Goal: Task Accomplishment & Management: Complete application form

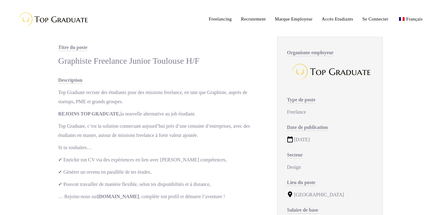
click at [275, 70] on div "Organisme employeur Type de poste Freelance Date de publication 12/01/2023 Sect…" at bounding box center [330, 158] width 118 height 243
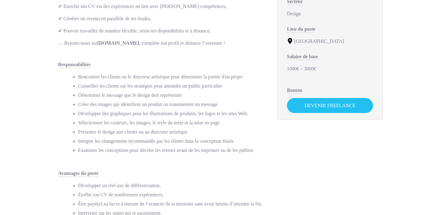
scroll to position [154, 0]
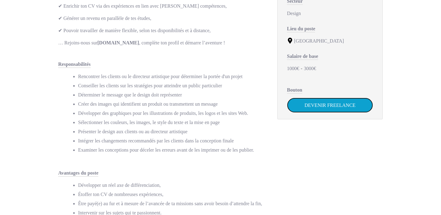
click at [318, 104] on link "Devenir Freelance" at bounding box center [330, 105] width 86 height 15
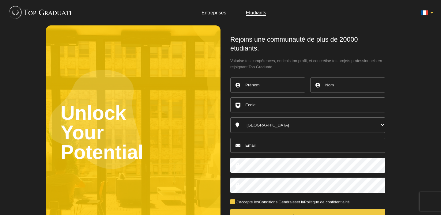
click at [266, 83] on input "text" at bounding box center [267, 84] width 75 height 15
type input "Marianne"
type input "Poueyou"
type input "Montreal CFP verdun"
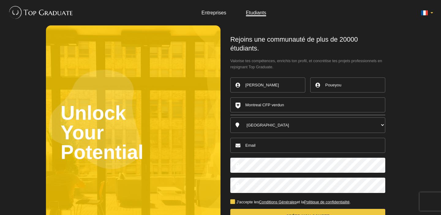
click at [261, 127] on select "Australia Belgique Canada England France Germany Ireland Italy Luxembourg Nethe…" at bounding box center [307, 125] width 155 height 16
click at [230, 117] on select "Australia Belgique Canada England France Germany Ireland Italy Luxembourg Nethe…" at bounding box center [307, 125] width 155 height 16
click at [261, 127] on select "Australia Belgique Canada England France Germany Ireland Italy Luxembourg Nethe…" at bounding box center [307, 125] width 155 height 16
select select "58000"
click at [230, 117] on select "Australia Belgique Canada England France Germany Ireland Italy Luxembourg Nethe…" at bounding box center [307, 125] width 155 height 16
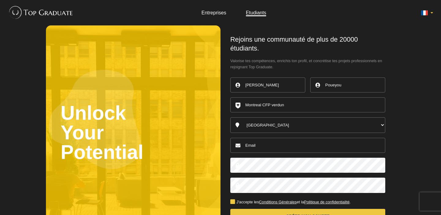
click at [259, 146] on input "email" at bounding box center [307, 145] width 155 height 15
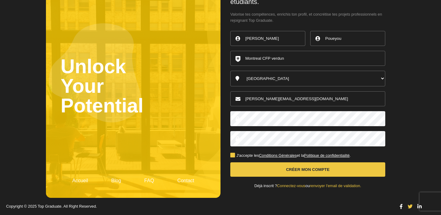
scroll to position [47, 0]
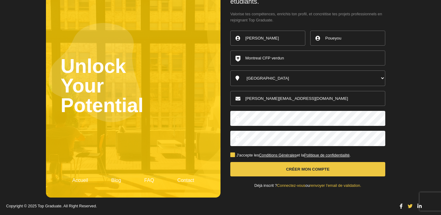
type input "[PERSON_NAME][EMAIL_ADDRESS][DOMAIN_NAME]"
click at [233, 157] on label "J'accepte les Conditions Générales et la Politique de confidentialité ." at bounding box center [290, 155] width 120 height 4
click at [0, 0] on input "J'accepte les Conditions Générales et la Politique de confidentialité ." at bounding box center [0, 0] width 0 height 0
click at [295, 169] on button "Créer mon compte" at bounding box center [307, 169] width 155 height 14
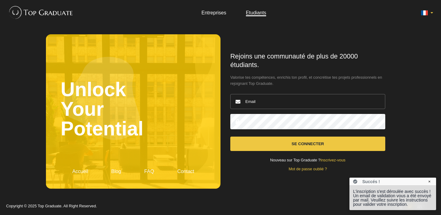
type input "[PERSON_NAME][EMAIL_ADDRESS][DOMAIN_NAME]"
click at [285, 144] on button "Se connecter" at bounding box center [307, 144] width 155 height 14
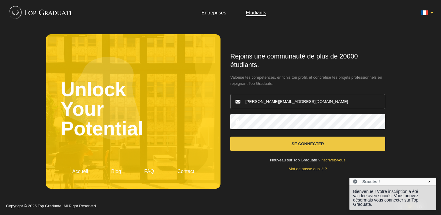
click at [288, 143] on button "Se connecter" at bounding box center [307, 144] width 155 height 14
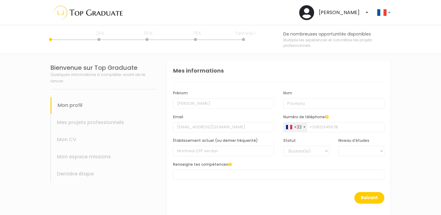
select select
click at [193, 105] on input "[PERSON_NAME]" at bounding box center [223, 103] width 101 height 10
click at [312, 150] on select "Étudiant(e) Jeune diplômé(e)" at bounding box center [306, 151] width 46 height 10
select select "1"
click at [283, 146] on select "Étudiant(e) Jeune diplômé(e)" at bounding box center [306, 151] width 46 height 10
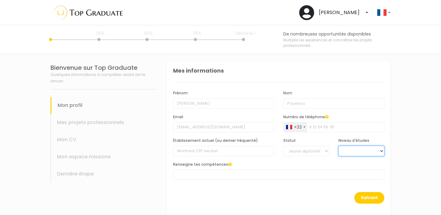
click at [351, 148] on select "BAC +6 BAC +5 BAC +4 BAC +3 BAC +2 BAC +1" at bounding box center [361, 151] width 46 height 10
select select "5"
click at [338, 146] on select "BAC +6 BAC +5 BAC +4 BAC +3 BAC +2 BAC +1" at bounding box center [361, 151] width 46 height 10
click at [231, 176] on span at bounding box center [278, 175] width 211 height 10
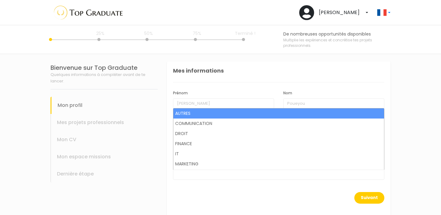
scroll to position [8, 0]
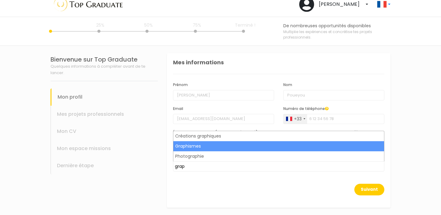
type input "grap"
select select "41"
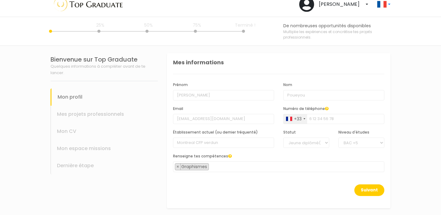
scroll to position [621, 0]
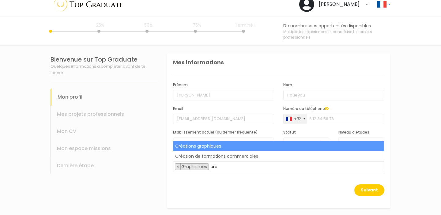
type input "cre"
select select "38"
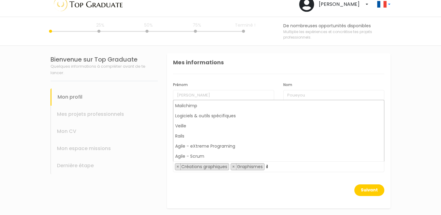
scroll to position [0, 0]
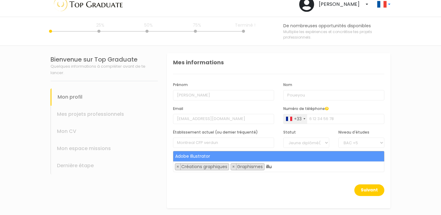
type input "illu"
select select "33"
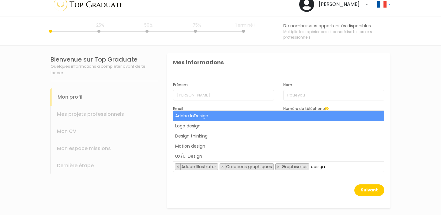
type input "design"
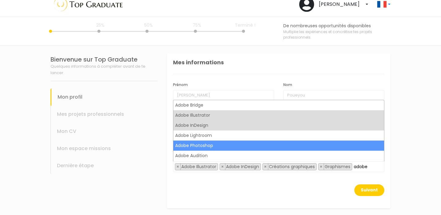
type input "adobe"
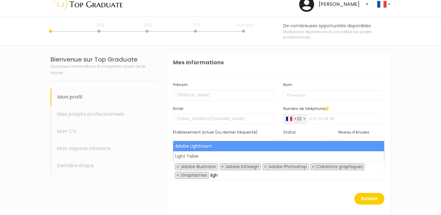
type input "ligh"
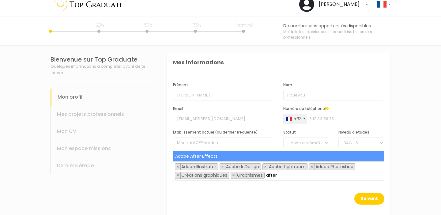
type input "after"
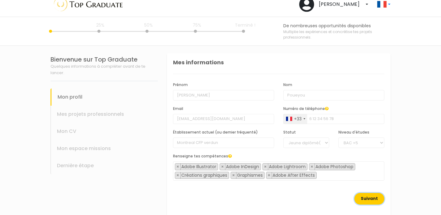
click at [374, 200] on button "Suivant" at bounding box center [369, 199] width 30 height 12
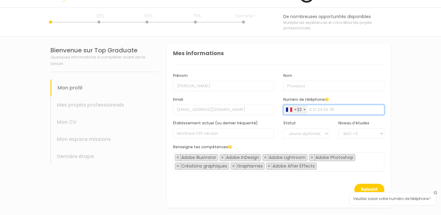
click at [315, 112] on input "Numéro de téléphone" at bounding box center [333, 110] width 101 height 10
type input "0623638931"
click at [363, 185] on button "Suivant" at bounding box center [369, 190] width 30 height 12
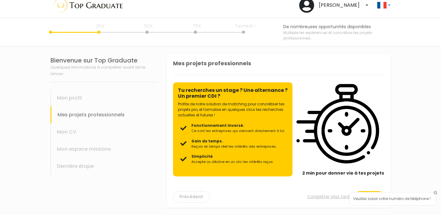
scroll to position [7, 0]
click at [436, 193] on link at bounding box center [436, 193] width 4 height 4
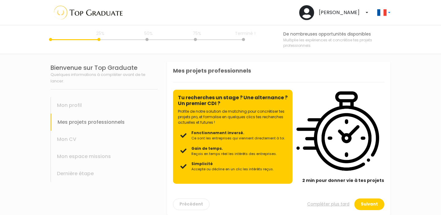
scroll to position [7, 0]
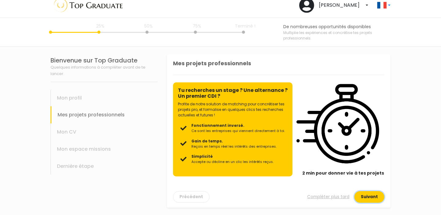
click at [366, 195] on button "Suivant" at bounding box center [369, 197] width 30 height 12
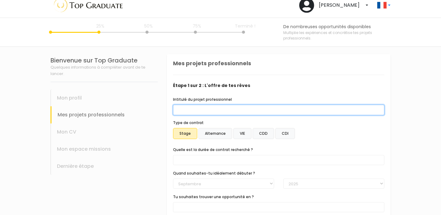
click at [212, 108] on input "Intitulé du projet professionnel" at bounding box center [278, 110] width 211 height 10
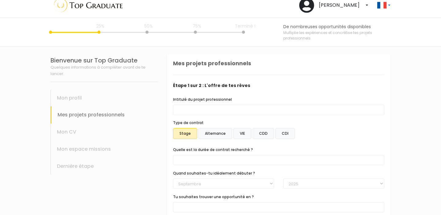
click at [285, 130] on label "CDI" at bounding box center [285, 133] width 20 height 11
click at [167, 54] on input "CDI" at bounding box center [167, 54] width 0 height 0
select select "[DOMAIN_NAME]_ended"
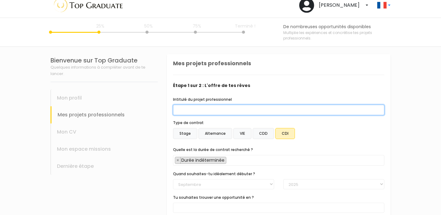
click at [264, 106] on input "Intitulé du projet professionnel" at bounding box center [278, 110] width 211 height 10
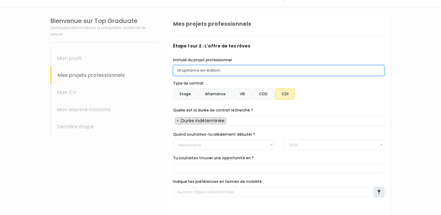
scroll to position [48, 0]
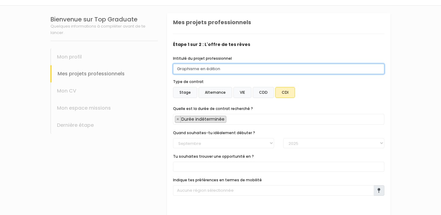
type input "Graphisme en édition"
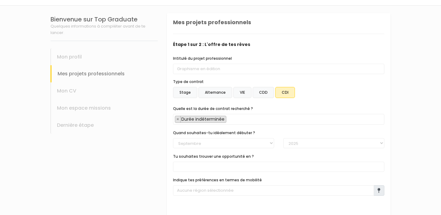
click at [261, 96] on label "CDD" at bounding box center [263, 92] width 21 height 11
click at [167, 13] on input "CDD" at bounding box center [167, 13] width 0 height 0
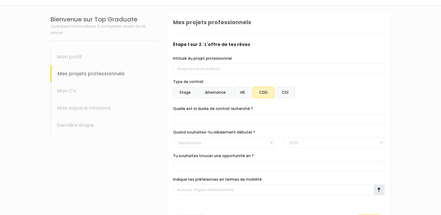
click at [275, 91] on label "CDI" at bounding box center [285, 92] width 20 height 11
click at [167, 13] on input "CDI" at bounding box center [167, 13] width 0 height 0
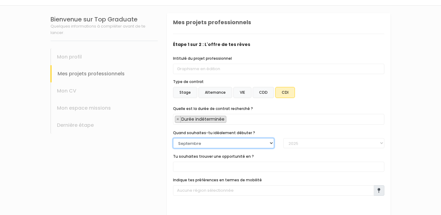
click at [217, 142] on select "[PERSON_NAME] Mars [PERSON_NAME] Juin Juillet Aout Septembre Octobre Novembre D…" at bounding box center [223, 143] width 101 height 10
select select "10"
click at [173, 138] on select "[PERSON_NAME] Mars [PERSON_NAME] Juin Juillet Aout Septembre Octobre Novembre D…" at bounding box center [223, 143] width 101 height 10
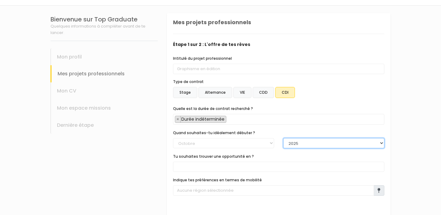
click at [295, 142] on select "2025 2026 2027 2028 2029 2030" at bounding box center [333, 143] width 101 height 10
click at [283, 138] on select "2025 2026 2027 2028 2029 2030" at bounding box center [333, 143] width 101 height 10
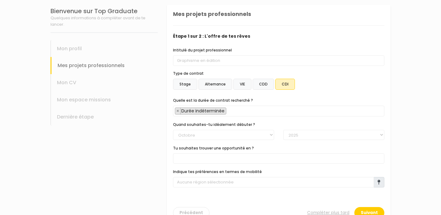
click at [232, 154] on span at bounding box center [278, 158] width 211 height 10
type input "g"
type input "design graphique"
click at [364, 94] on div "Intitulé du projet professionnel Graphisme en édition Type de contrat Stage Alt…" at bounding box center [278, 119] width 211 height 145
click at [217, 153] on span at bounding box center [278, 158] width 211 height 10
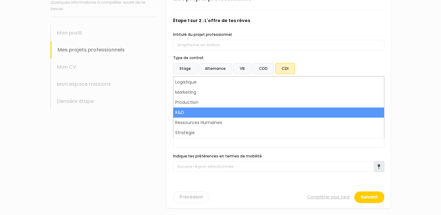
scroll to position [73, 0]
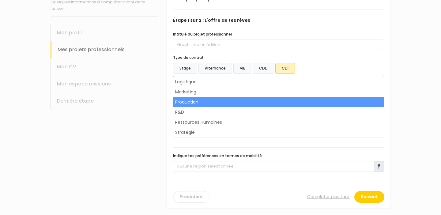
select select "4"
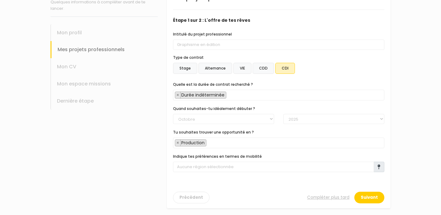
click at [380, 167] on icon at bounding box center [379, 166] width 3 height 5
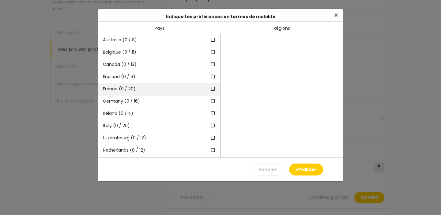
click at [213, 90] on icon at bounding box center [213, 89] width 6 height 4
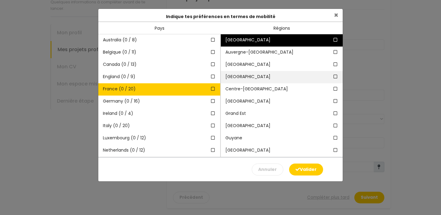
click at [334, 79] on span at bounding box center [336, 77] width 6 height 6
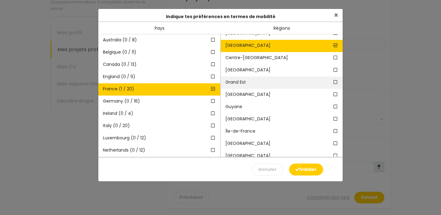
scroll to position [32, 0]
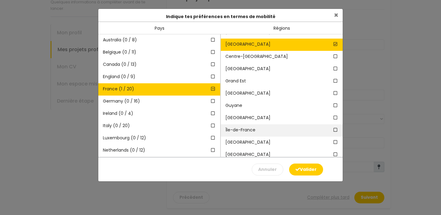
click at [335, 130] on icon at bounding box center [336, 130] width 6 height 4
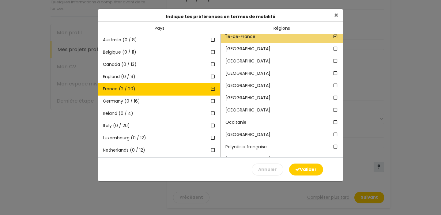
scroll to position [135, 0]
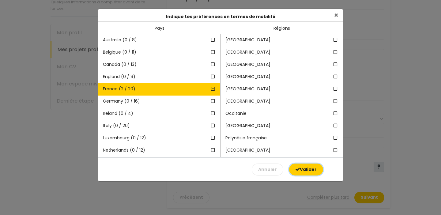
click at [308, 172] on button "Valider" at bounding box center [306, 170] width 34 height 12
type input "2 régions sélectionnées dans 1 pays"
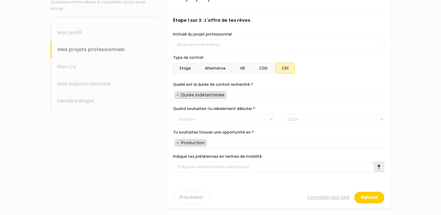
scroll to position [73, 0]
click at [370, 198] on button "Suivant" at bounding box center [369, 197] width 30 height 12
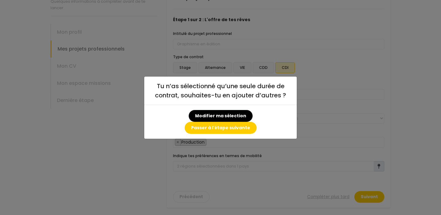
click at [343, 89] on div "Tu n’as sélectionné qu’une seule durée de contrat, souhaites-tu en ajouter d’au…" at bounding box center [220, 107] width 441 height 215
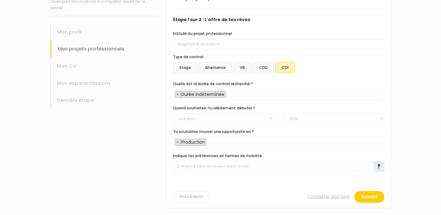
click at [254, 75] on div "Stage Alternance VIE CDD CDI" at bounding box center [278, 68] width 211 height 13
click at [261, 71] on label "CDD" at bounding box center [263, 67] width 21 height 11
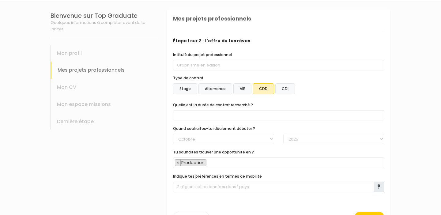
scroll to position [73, 0]
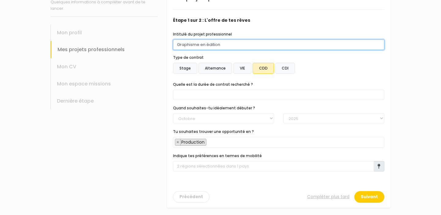
click at [239, 40] on input "Graphisme en édition" at bounding box center [278, 45] width 211 height 10
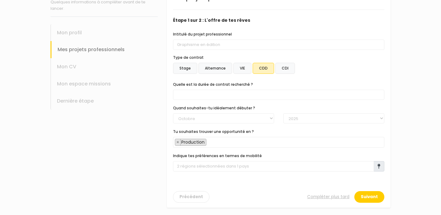
click at [281, 68] on label "CDI" at bounding box center [285, 68] width 20 height 11
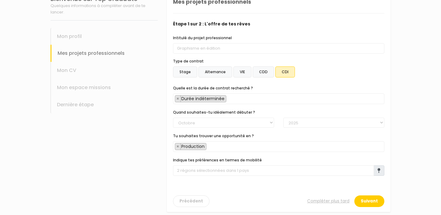
scroll to position [69, 0]
click at [261, 73] on label "CDD" at bounding box center [263, 71] width 21 height 11
click at [257, 70] on label "CDD" at bounding box center [263, 71] width 21 height 11
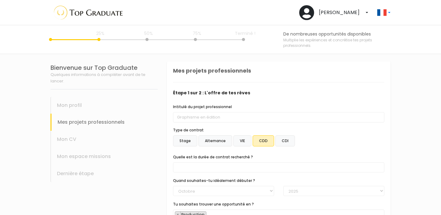
scroll to position [73, 0]
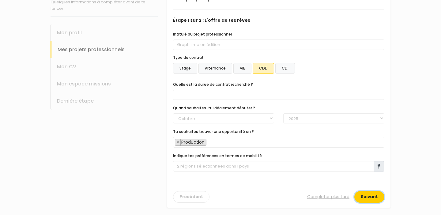
click at [370, 194] on button "Suivant" at bounding box center [369, 197] width 30 height 12
click at [248, 92] on span at bounding box center [278, 95] width 211 height 10
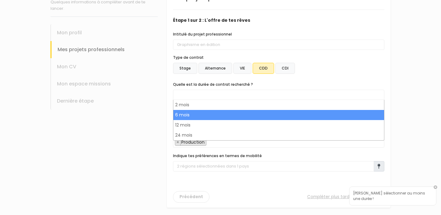
select select "text.offer.duration.6_months"
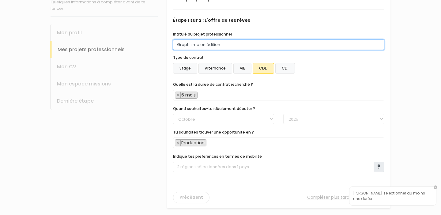
click at [227, 44] on input "Graphisme en édition" at bounding box center [278, 45] width 211 height 10
type input "Graphisme en édition ; graphisme web ; graphisme"
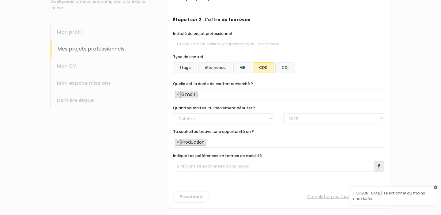
click at [437, 189] on link at bounding box center [436, 188] width 4 height 4
click at [370, 202] on button "Suivant" at bounding box center [369, 197] width 30 height 12
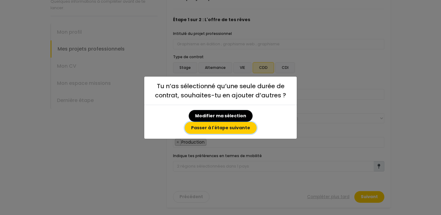
click at [234, 123] on button "Passer à l'étape suivante" at bounding box center [221, 128] width 72 height 12
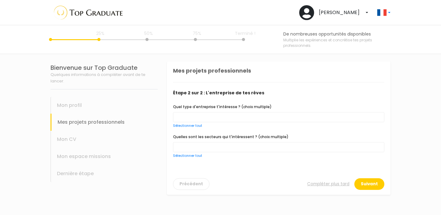
click at [232, 118] on span at bounding box center [278, 117] width 211 height 10
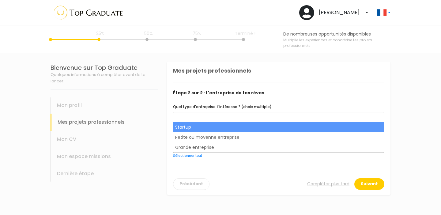
select select "choice.startup"
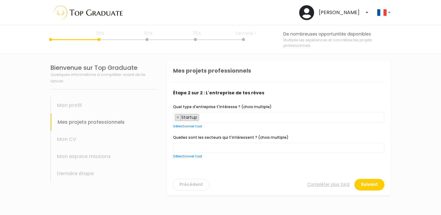
click at [221, 116] on span "× Startup" at bounding box center [278, 117] width 211 height 11
click at [288, 122] on span "× Startup × Petite ou moyenne entreprise" at bounding box center [278, 117] width 211 height 11
click at [227, 145] on span at bounding box center [278, 148] width 211 height 10
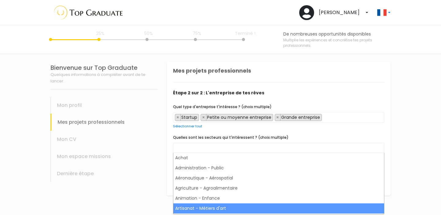
scroll to position [31, 0]
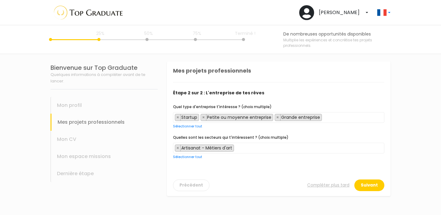
click at [251, 149] on span "× Artisanat - Métiers d'art" at bounding box center [278, 148] width 211 height 11
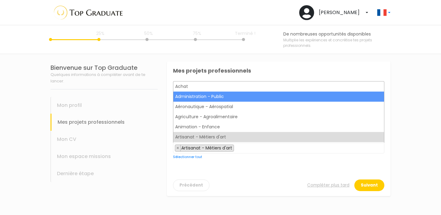
select select "43"
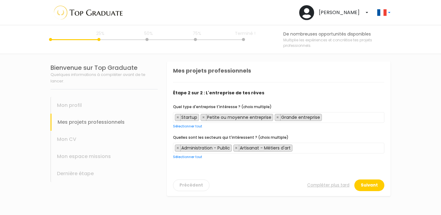
click at [302, 147] on span "× Administration - Public × Artisanat - Métiers d'art" at bounding box center [278, 148] width 211 height 11
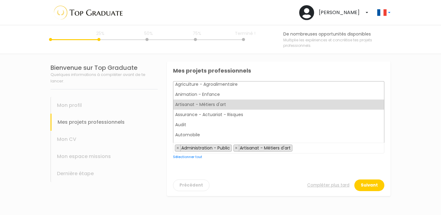
scroll to position [33, 0]
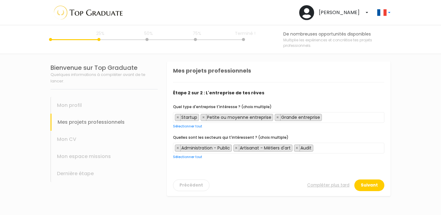
click at [320, 147] on span "× Administration - Public × Artisanat - Métiers d'art × Audit" at bounding box center [278, 148] width 211 height 11
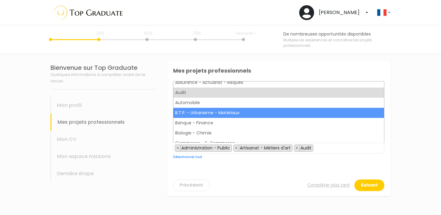
scroll to position [68, 0]
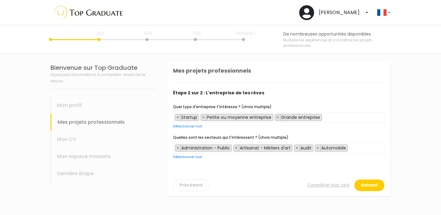
click at [356, 148] on span "× Administration - Public × Artisanat - Métiers d'art × Audit × Automobile" at bounding box center [278, 148] width 211 height 11
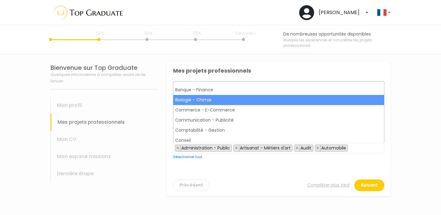
scroll to position [99, 0]
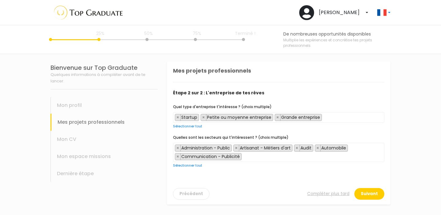
click at [305, 158] on span "× Administration - Public × Artisanat - Métiers d'art × Audit × Automobile × Co…" at bounding box center [278, 152] width 211 height 19
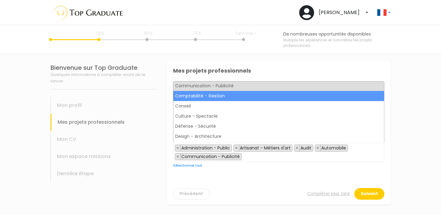
scroll to position [133, 0]
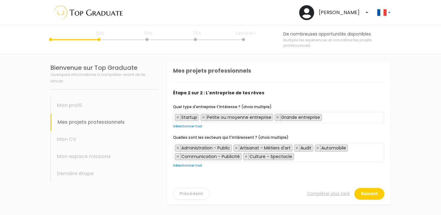
click at [299, 157] on span "× Administration - Public × Artisanat - Métiers d'art × Audit × Automobile × Co…" at bounding box center [278, 152] width 211 height 19
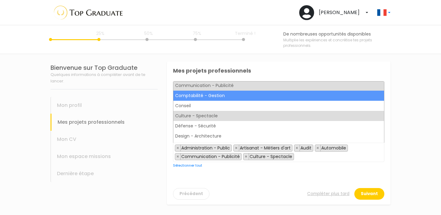
scroll to position [133, 0]
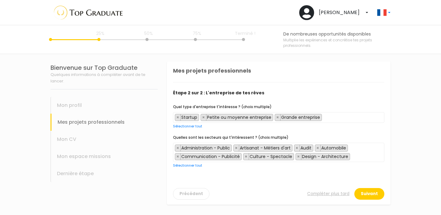
click at [360, 157] on span "× Administration - Public × Artisanat - Métiers d'art × Audit × Automobile × Co…" at bounding box center [278, 152] width 211 height 19
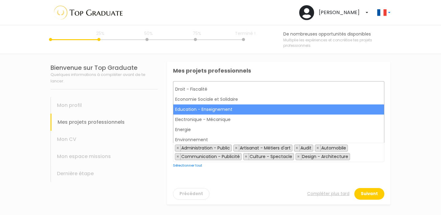
scroll to position [201, 0]
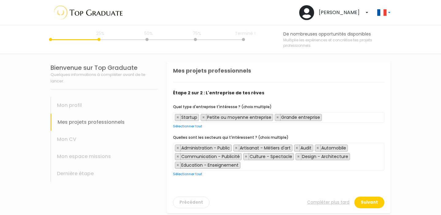
click at [253, 165] on span "× Administration - Public × Artisanat - Métiers d'art × Audit × Automobile × Co…" at bounding box center [278, 157] width 211 height 28
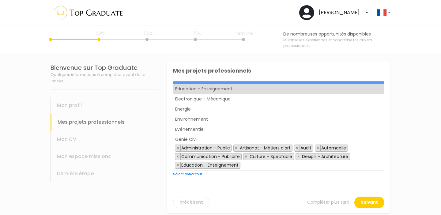
scroll to position [220, 0]
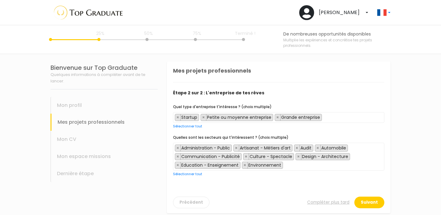
click at [291, 166] on span "× Administration - Public × Artisanat - Métiers d'art × Audit × Automobile × Co…" at bounding box center [278, 157] width 211 height 28
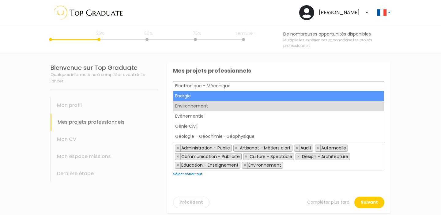
scroll to position [234, 0]
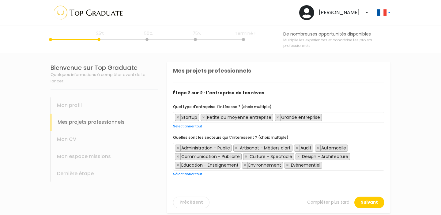
click at [327, 166] on span "× Administration - Public × Artisanat - Métiers d'art × Audit × Automobile × Co…" at bounding box center [278, 157] width 211 height 28
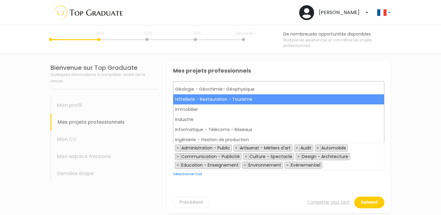
scroll to position [282, 0]
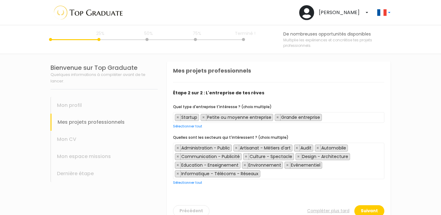
click at [308, 172] on span "× Administration - Public × Artisanat - Métiers d'art × Audit × Automobile × Co…" at bounding box center [278, 161] width 211 height 36
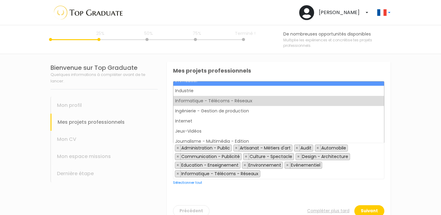
scroll to position [313, 0]
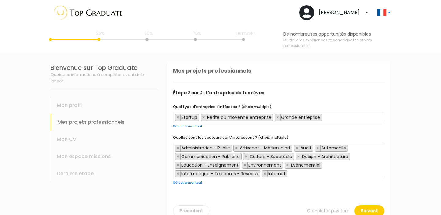
click at [304, 172] on span "× Administration - Public × Artisanat - Métiers d'art × Audit × Automobile × Co…" at bounding box center [278, 161] width 211 height 36
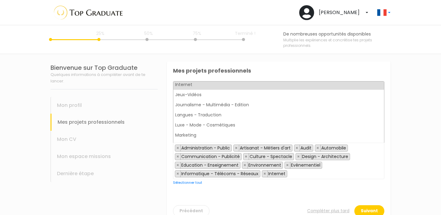
scroll to position [360, 0]
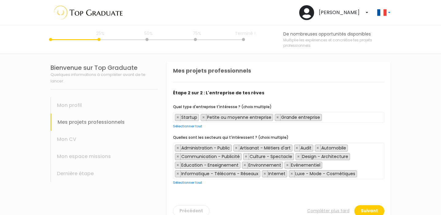
click at [359, 171] on span "× Administration - Public × Artisanat - Métiers d'art × Audit × Automobile × Co…" at bounding box center [278, 161] width 211 height 36
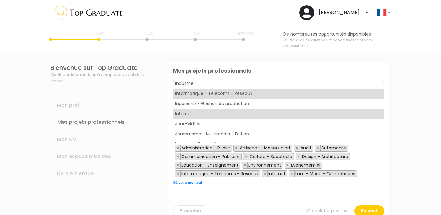
scroll to position [315, 0]
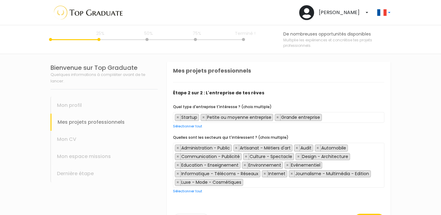
click at [283, 184] on span "× Administration - Public × Artisanat - Métiers d'art × Audit × Automobile × Co…" at bounding box center [278, 165] width 211 height 45
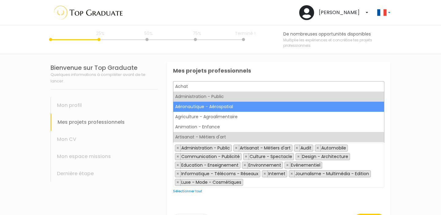
scroll to position [414, 0]
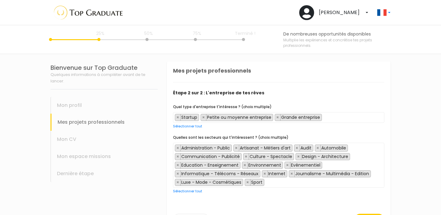
click at [282, 182] on span "× Administration - Public × Artisanat - Métiers d'art × Audit × Automobile × Co…" at bounding box center [278, 165] width 211 height 45
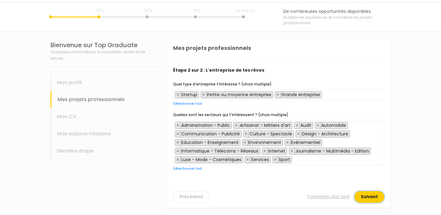
click at [368, 195] on button "Suivant" at bounding box center [369, 197] width 30 height 12
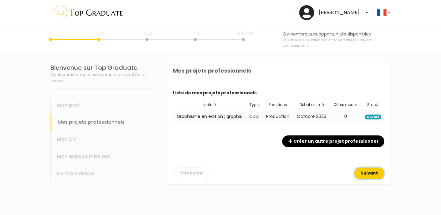
scroll to position [0, 0]
click at [308, 142] on button "Créer un autre projet professionnel" at bounding box center [333, 141] width 102 height 12
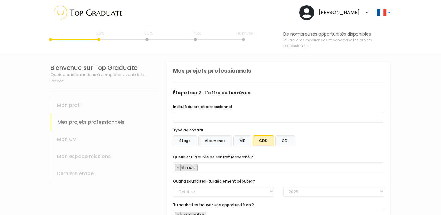
click at [283, 139] on label "CDI" at bounding box center [285, 140] width 20 height 11
click at [167, 62] on input "CDI" at bounding box center [167, 62] width 0 height 0
select select "[DOMAIN_NAME]_ended"
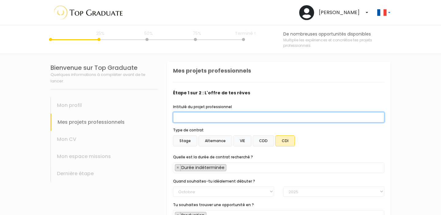
click at [263, 116] on input "Intitulé du projet professionnel" at bounding box center [278, 117] width 211 height 10
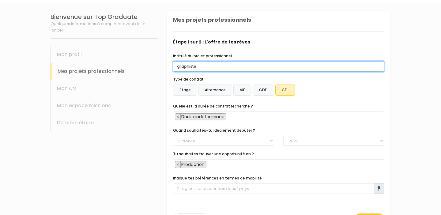
scroll to position [73, 0]
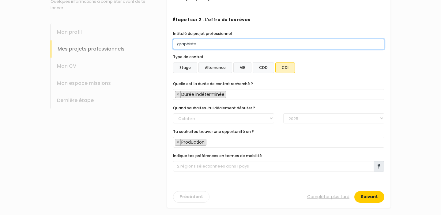
type input "graphiste"
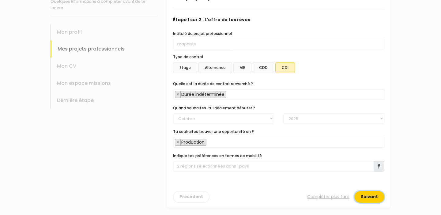
click at [370, 196] on button "Suivant" at bounding box center [369, 197] width 30 height 12
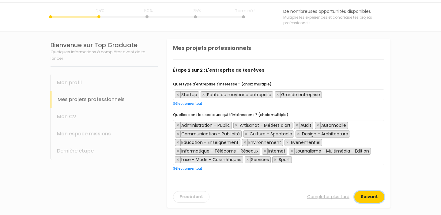
scroll to position [23, 0]
click at [367, 198] on button "Suivant" at bounding box center [369, 197] width 30 height 12
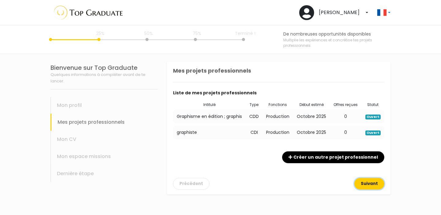
scroll to position [0, 0]
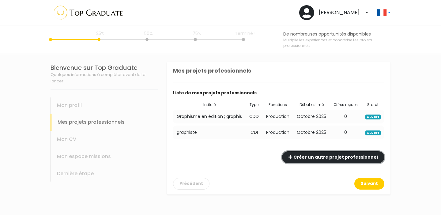
click at [345, 157] on button "Créer un autre projet professionnel" at bounding box center [333, 157] width 102 height 12
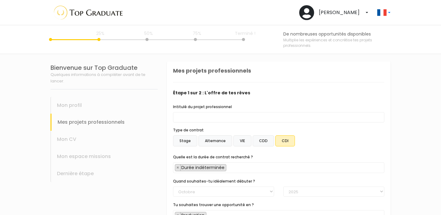
click at [187, 140] on label "Stage" at bounding box center [185, 140] width 24 height 11
click at [167, 62] on input "Stage" at bounding box center [167, 62] width 0 height 0
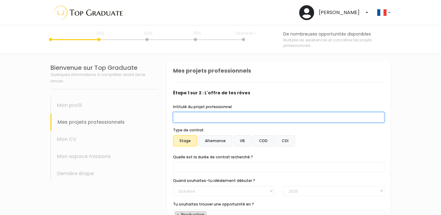
click at [189, 119] on input "Intitulé du projet professionnel" at bounding box center [278, 117] width 211 height 10
type input "graphiste"
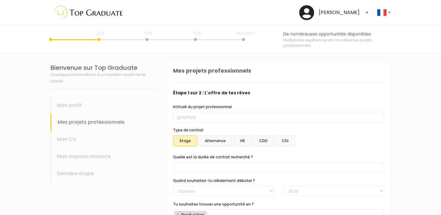
click at [212, 166] on span at bounding box center [278, 167] width 211 height 10
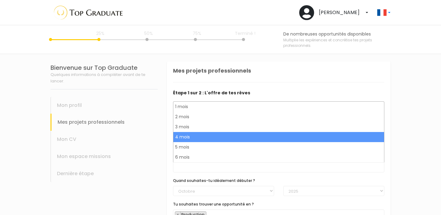
select select "text.offer.duration.4_months"
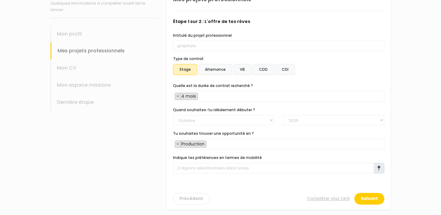
scroll to position [73, 0]
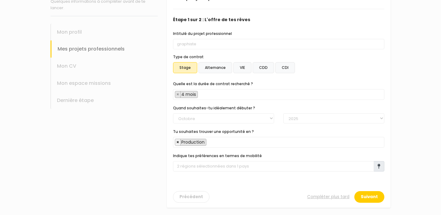
click at [177, 143] on span "×" at bounding box center [177, 142] width 3 height 6
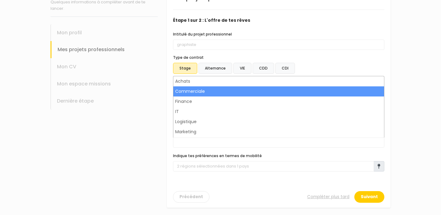
scroll to position [40, 0]
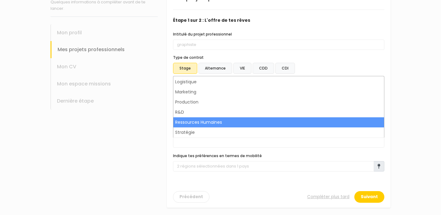
select select "2"
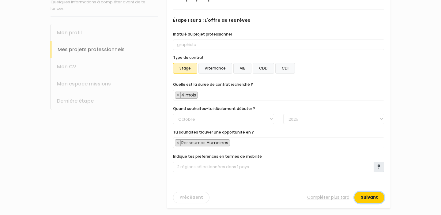
click at [377, 197] on button "Suivant" at bounding box center [369, 198] width 30 height 12
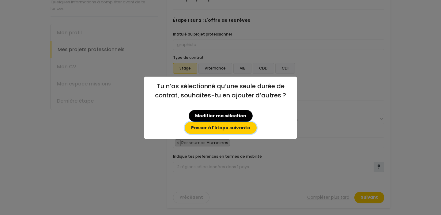
click at [257, 122] on button "Passer à l'étape suivante" at bounding box center [221, 128] width 72 height 12
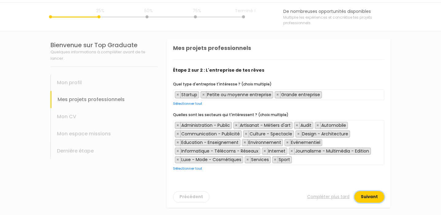
click at [369, 195] on button "Suivant" at bounding box center [369, 197] width 30 height 12
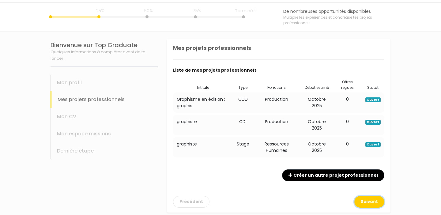
scroll to position [28, 0]
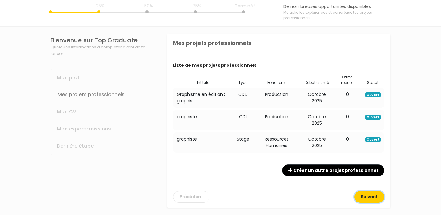
click at [376, 197] on button "Suivant" at bounding box center [369, 197] width 30 height 12
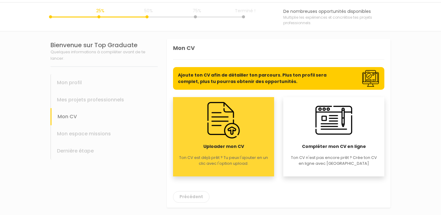
click at [259, 127] on div "Uploader mon CV Ton CV est déjà prêt ? Tu peux l'ajouter en un clic avec l'opti…" at bounding box center [223, 136] width 101 height 79
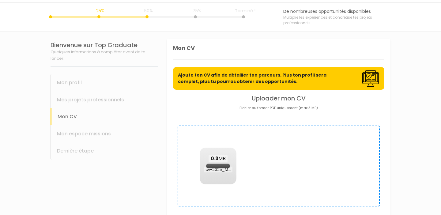
scroll to position [2, 0]
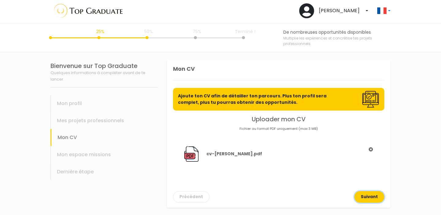
click at [369, 200] on button "Suivant" at bounding box center [369, 197] width 30 height 12
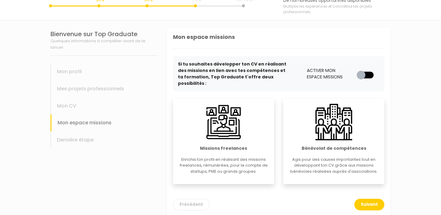
scroll to position [35, 0]
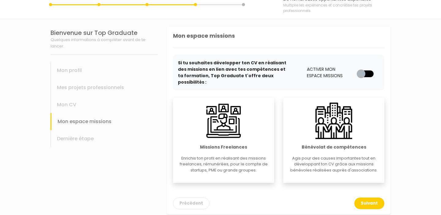
click at [368, 69] on label at bounding box center [368, 69] width 0 height 0
click at [358, 70] on input "checkbox" at bounding box center [359, 72] width 5 height 6
checkbox input "true"
click at [370, 198] on button "Suivant" at bounding box center [369, 204] width 30 height 12
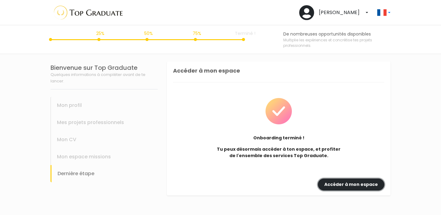
click at [351, 183] on link "Accéder à mon espace" at bounding box center [351, 185] width 66 height 12
